Goal: Task Accomplishment & Management: Use online tool/utility

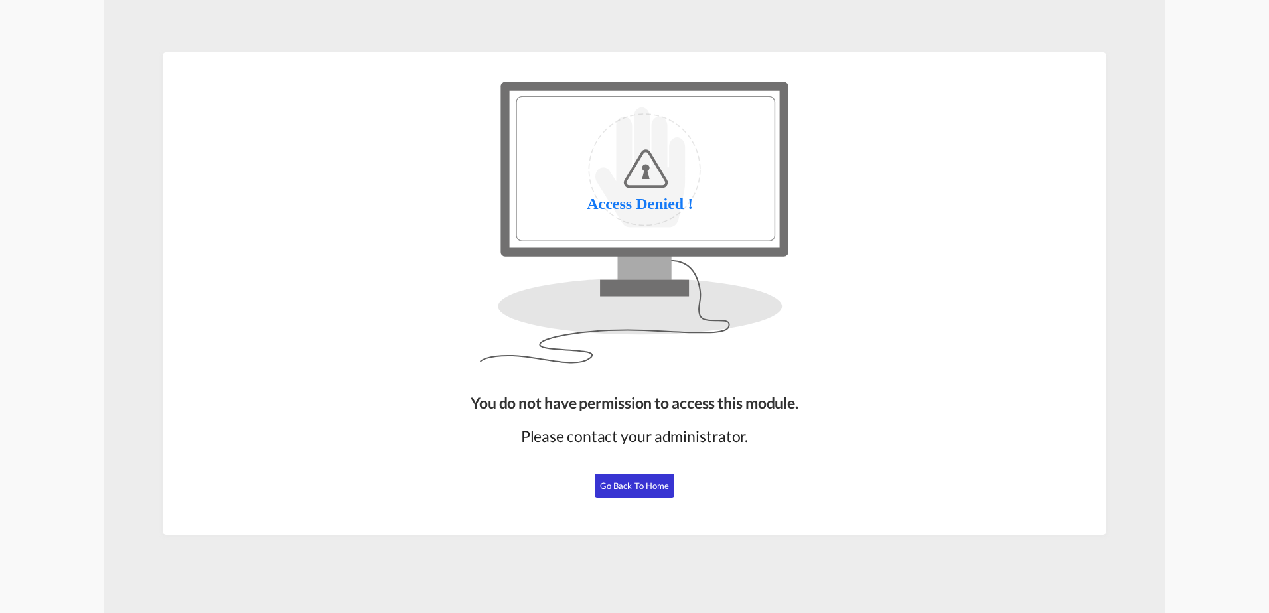
click at [642, 485] on span "Go Back to Home" at bounding box center [635, 485] width 70 height 11
